Goal: Task Accomplishment & Management: Manage account settings

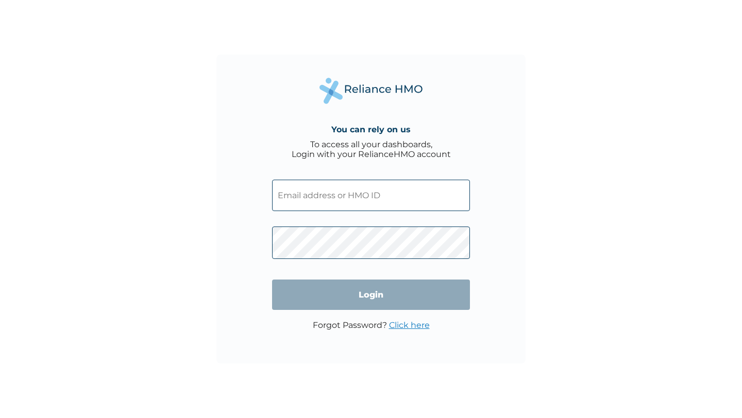
click at [319, 196] on input "text" at bounding box center [371, 195] width 198 height 31
click at [321, 195] on input "text" at bounding box center [371, 195] width 198 height 31
paste input "ZTL/10100/A"
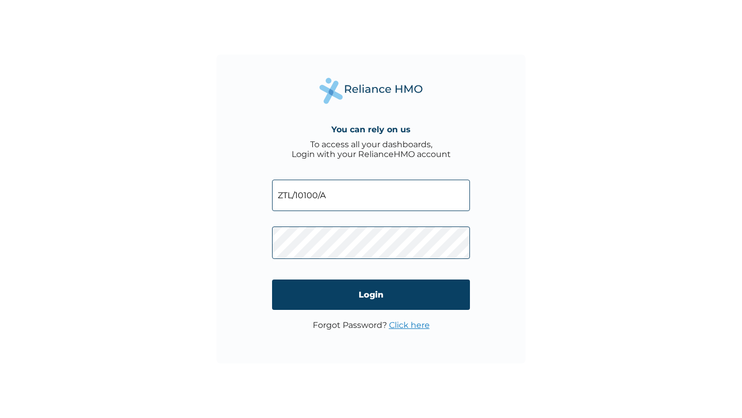
type input "ZTL/10100/A"
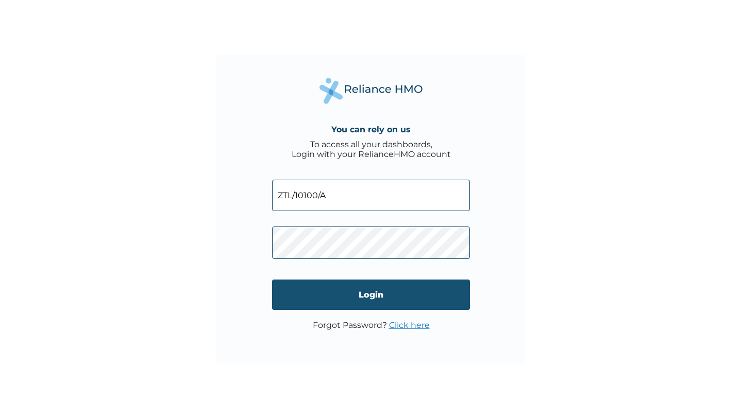
click at [360, 300] on input "Login" at bounding box center [371, 295] width 198 height 30
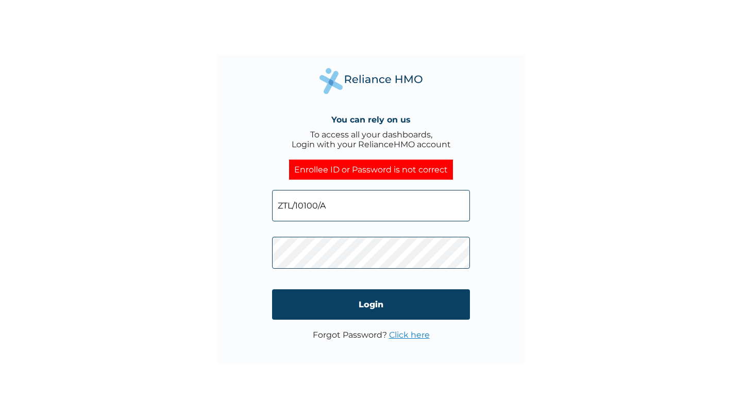
click at [303, 207] on input "ZTL/10100/A" at bounding box center [371, 205] width 198 height 31
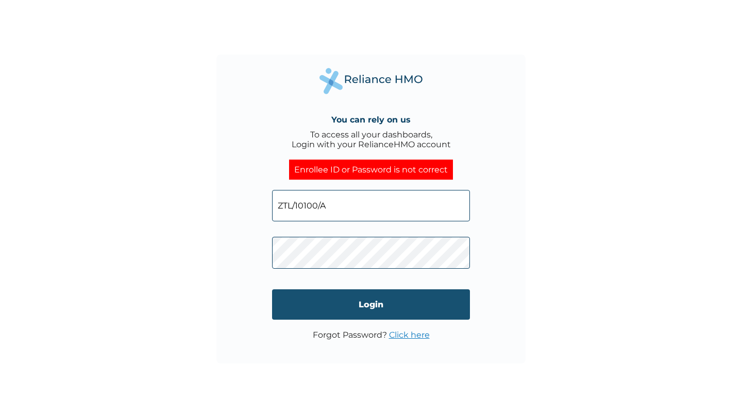
click at [340, 301] on input "Login" at bounding box center [371, 305] width 198 height 30
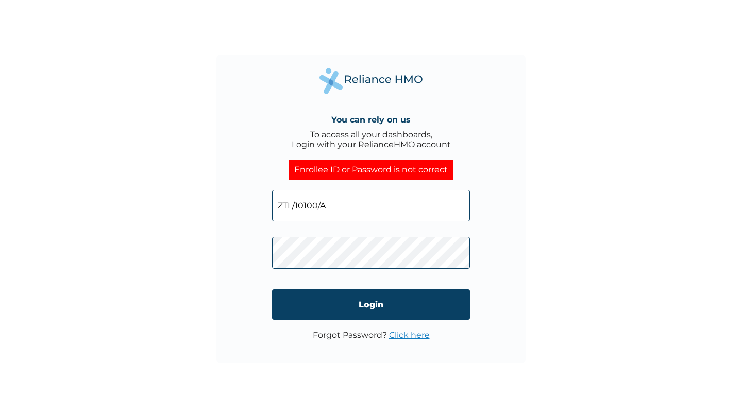
click at [317, 208] on input "ZTL/10100/A" at bounding box center [371, 205] width 198 height 31
click at [333, 208] on input "ZTL/10100/A" at bounding box center [371, 205] width 198 height 31
click at [302, 205] on input "ZTL/10100/A" at bounding box center [371, 205] width 198 height 31
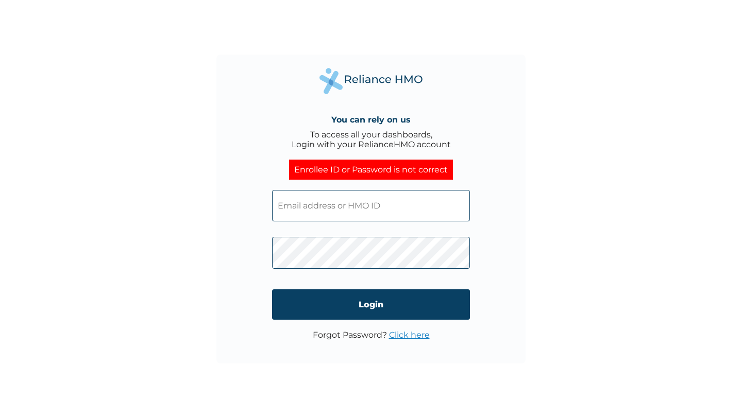
paste input "ZTL/10100/A"
type input "ZTL/10100/A"
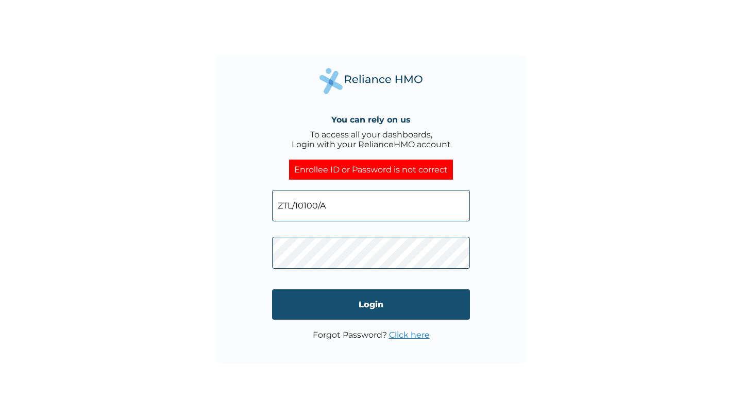
click at [376, 309] on input "Login" at bounding box center [371, 305] width 198 height 30
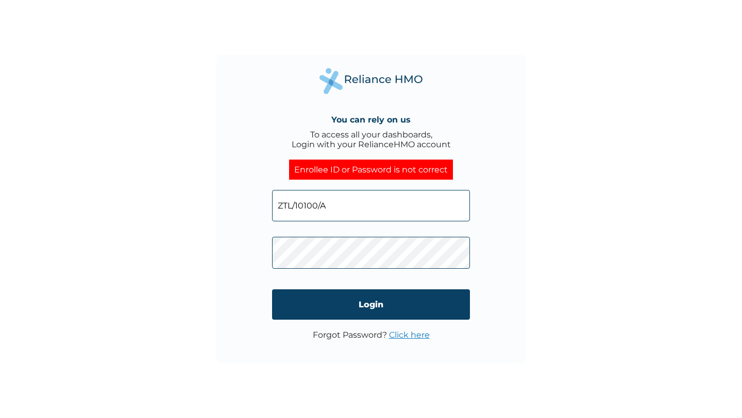
click at [401, 338] on link "Click here" at bounding box center [409, 335] width 41 height 10
